Goal: Find specific page/section: Find specific page/section

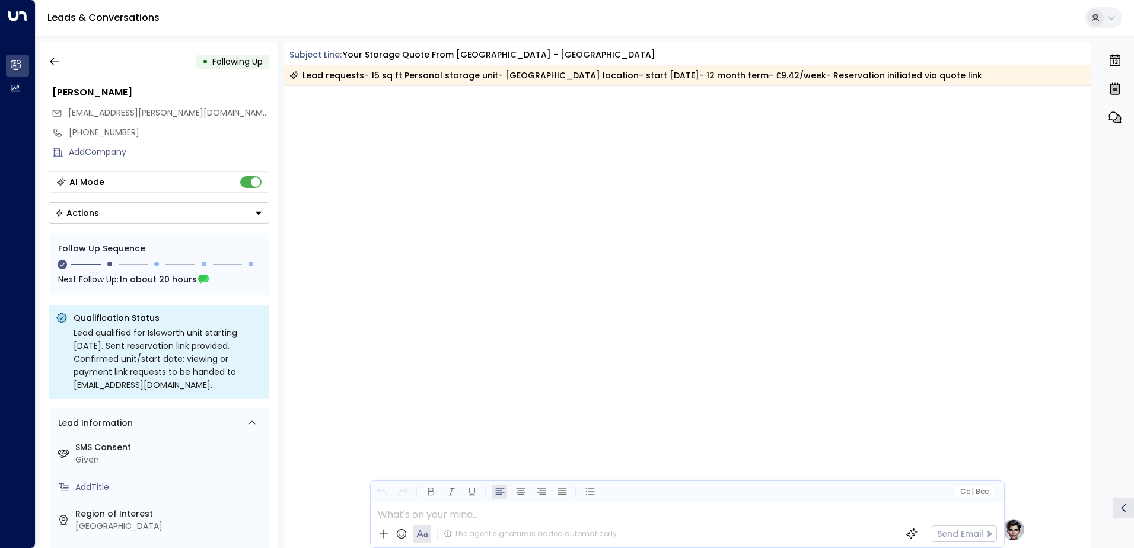
scroll to position [969, 0]
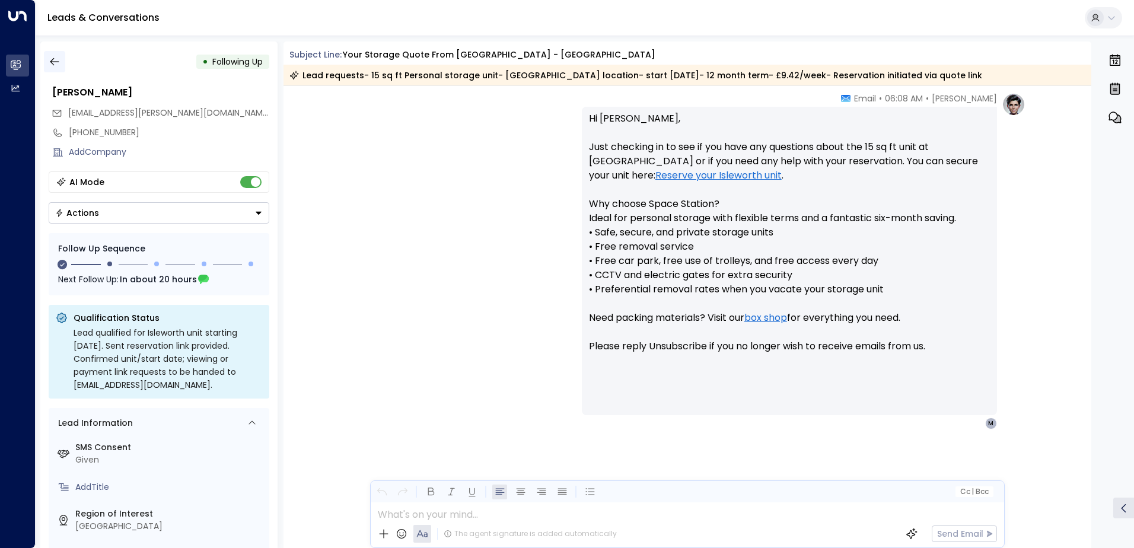
click at [54, 60] on icon "button" at bounding box center [55, 62] width 12 height 12
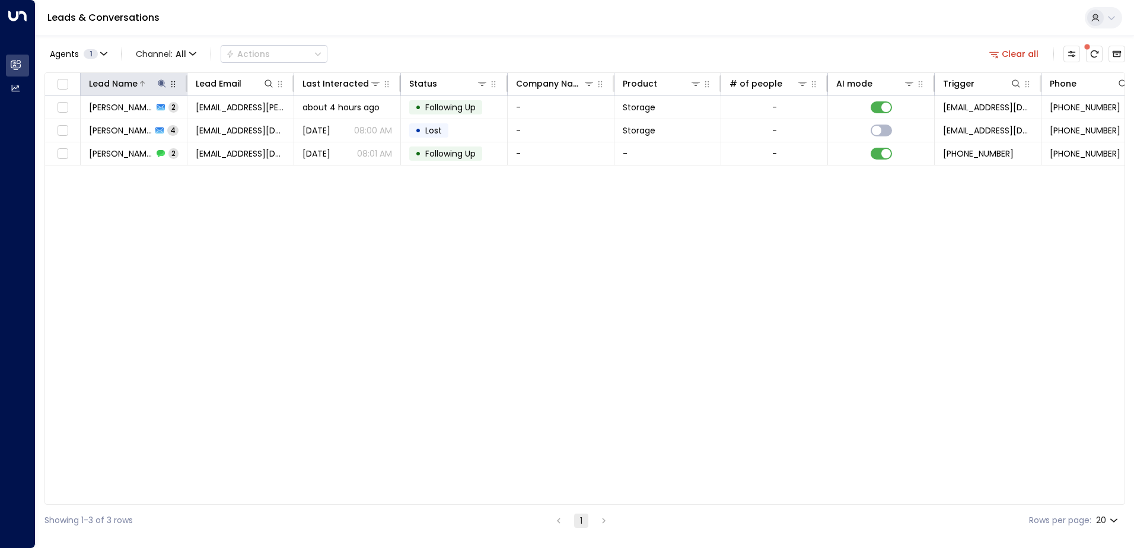
click at [161, 80] on icon at bounding box center [162, 83] width 8 height 8
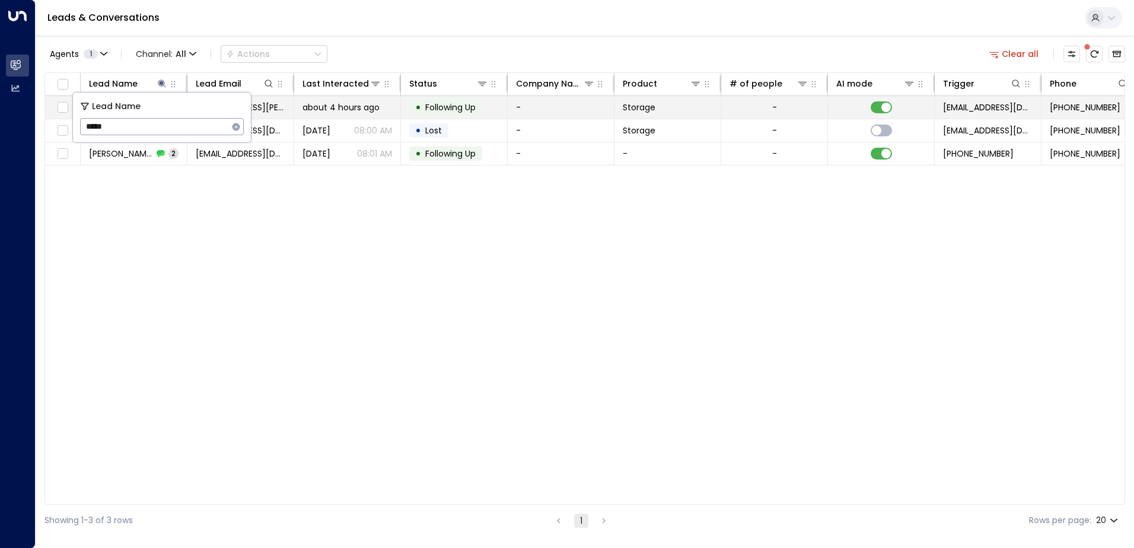
drag, startPoint x: 121, startPoint y: 124, endPoint x: 69, endPoint y: 117, distance: 52.6
click at [69, 117] on body "Overview Leads & Conversations Leads & Conversations Analytics Analytics Leads …" at bounding box center [567, 268] width 1134 height 536
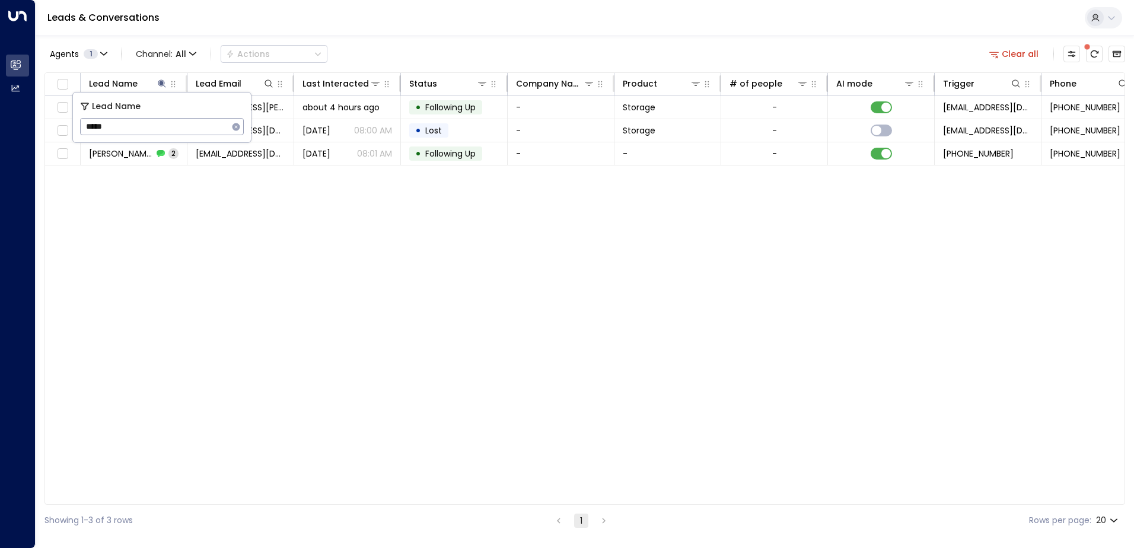
drag, startPoint x: 122, startPoint y: 130, endPoint x: 88, endPoint y: 124, distance: 33.7
click at [88, 124] on input "*****" at bounding box center [154, 127] width 148 height 22
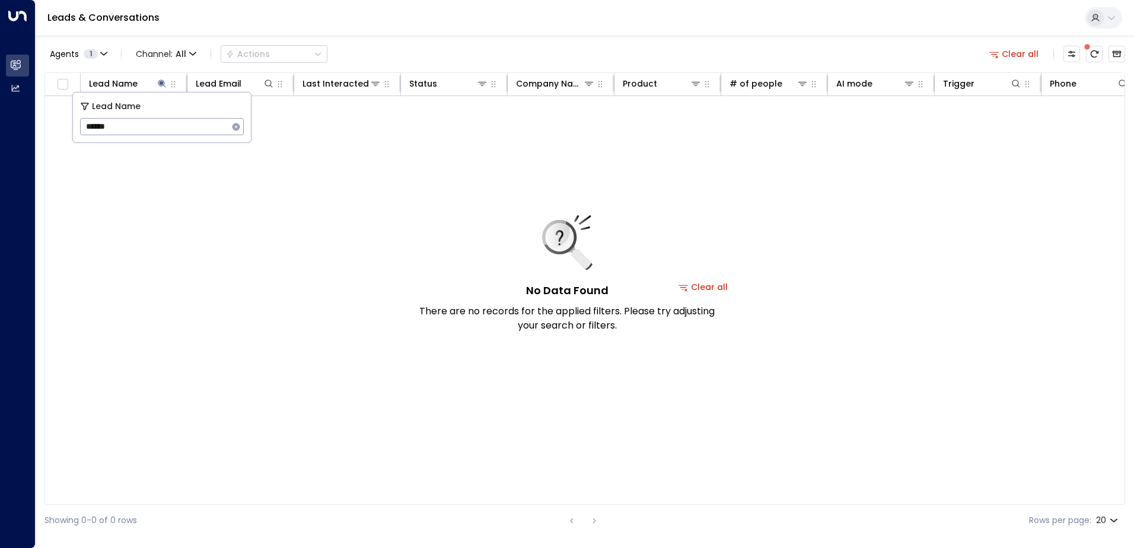
type input "******"
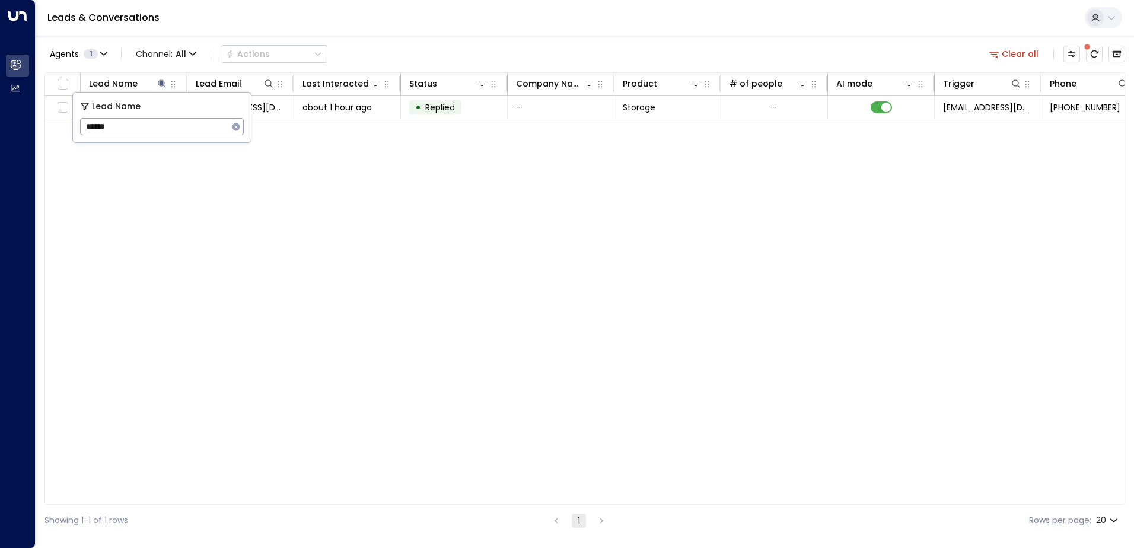
click at [278, 190] on div "Lead Name Lead Email Last Interacted Status Company Name Product # of people AI…" at bounding box center [584, 288] width 1080 height 432
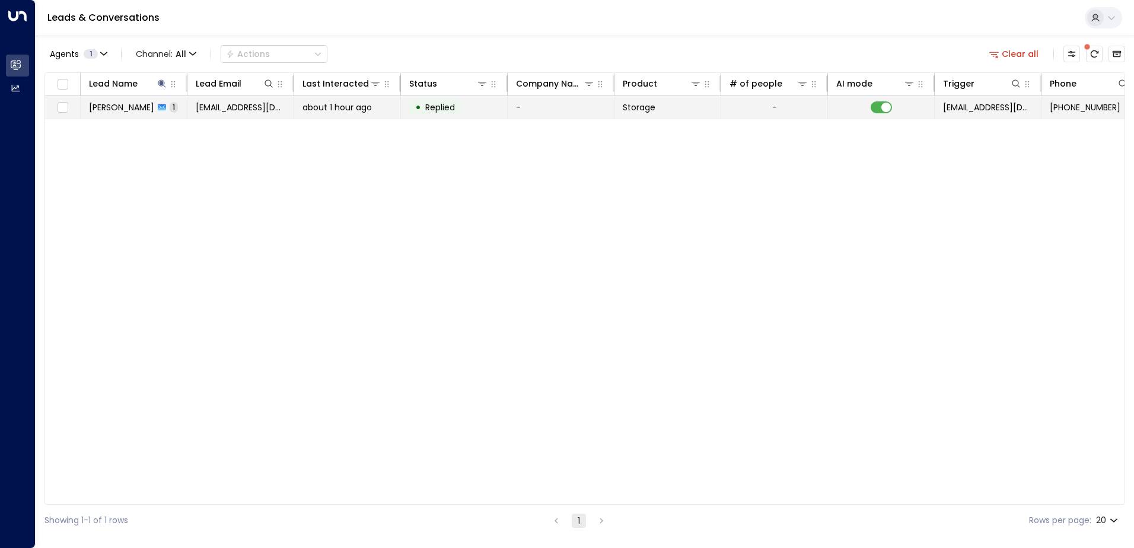
click at [228, 111] on span "[EMAIL_ADDRESS][DOMAIN_NAME]" at bounding box center [241, 107] width 90 height 12
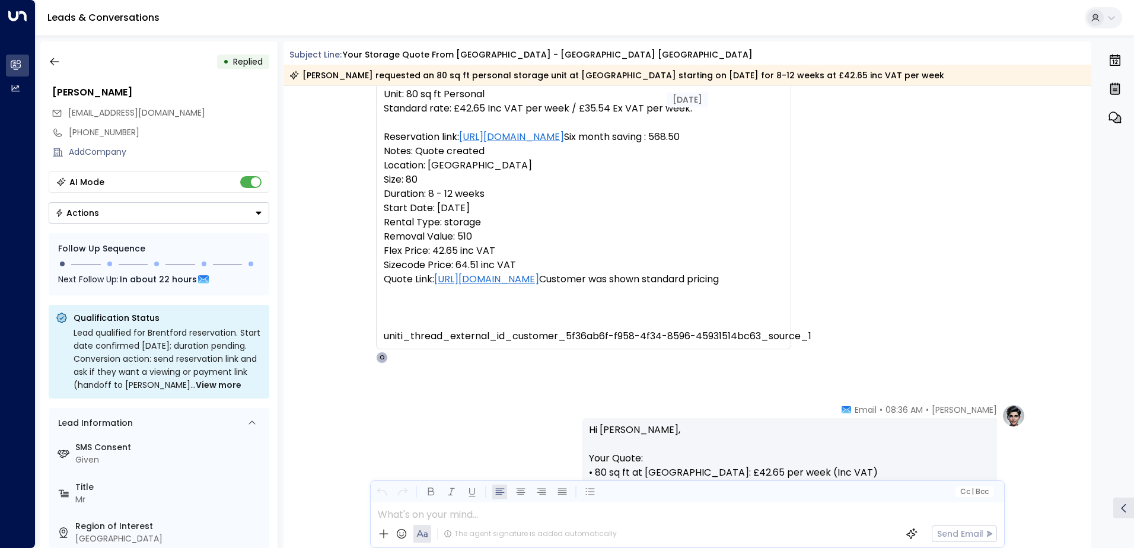
scroll to position [119, 0]
